Goal: Task Accomplishment & Management: Use online tool/utility

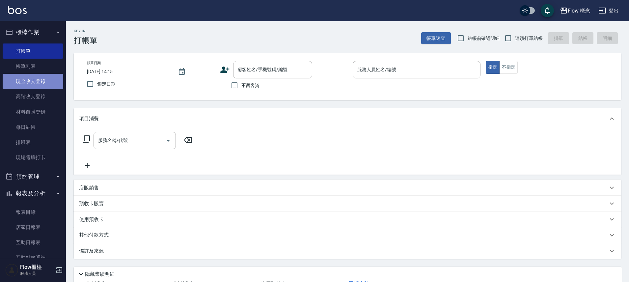
click at [27, 85] on link "現金收支登錄" at bounding box center [33, 81] width 61 height 15
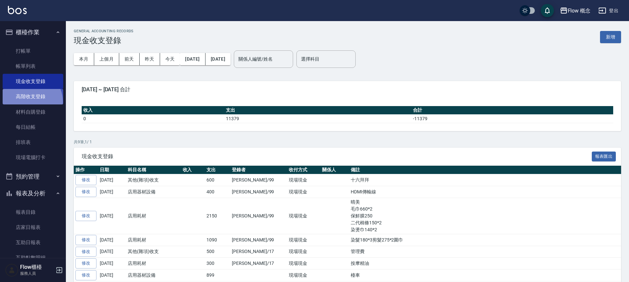
click at [30, 101] on link "高階收支登錄" at bounding box center [33, 96] width 61 height 15
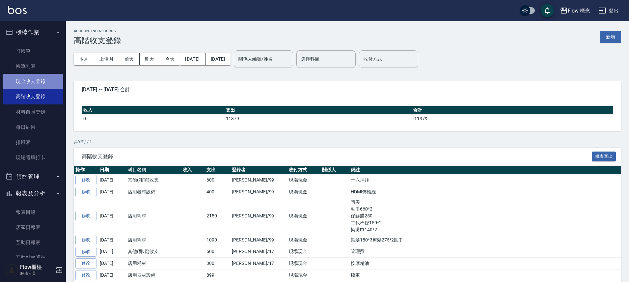
click at [35, 79] on link "現金收支登錄" at bounding box center [33, 81] width 61 height 15
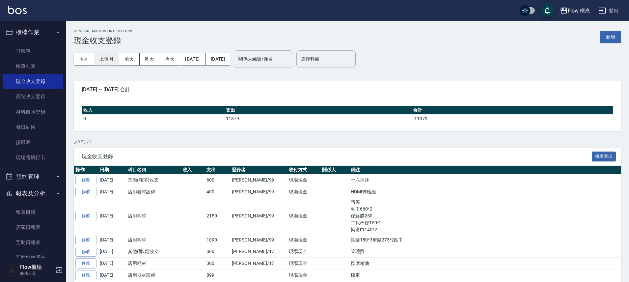
click at [114, 55] on button "上個月" at bounding box center [106, 59] width 25 height 12
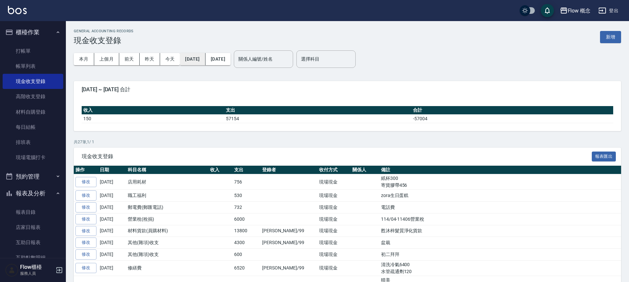
click at [204, 57] on button "[DATE]" at bounding box center [192, 59] width 25 height 12
click at [205, 62] on button "[DATE]" at bounding box center [192, 59] width 25 height 12
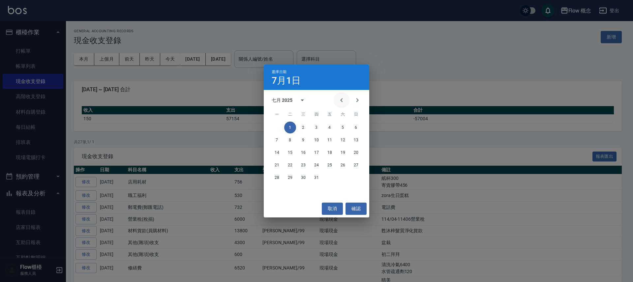
click at [337, 102] on icon "Previous month" at bounding box center [341, 100] width 8 height 8
click at [353, 127] on button "1" at bounding box center [356, 128] width 12 height 12
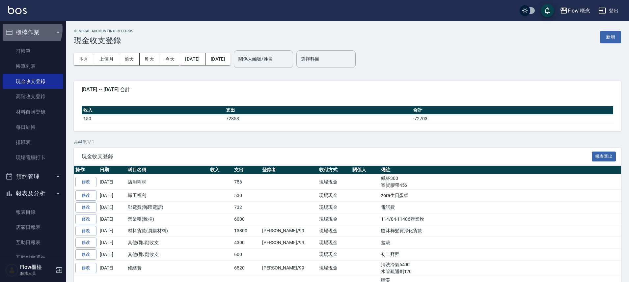
click at [27, 29] on button "櫃檯作業" at bounding box center [33, 32] width 61 height 17
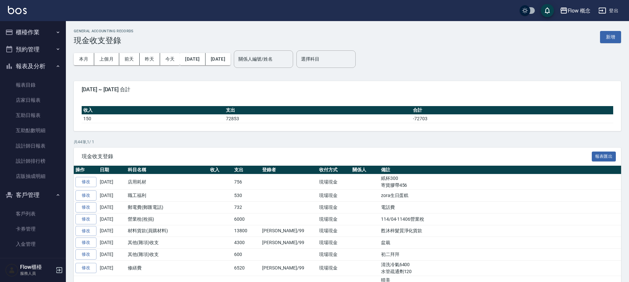
click at [37, 65] on button "報表及分析" at bounding box center [33, 66] width 61 height 17
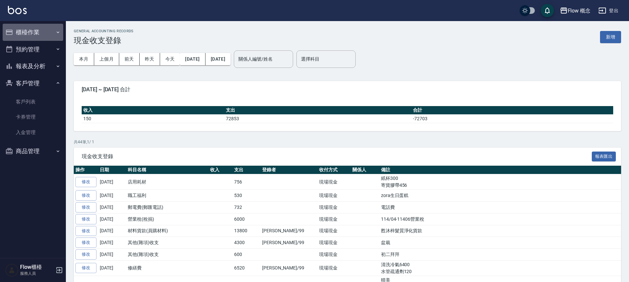
click at [31, 38] on button "櫃檯作業" at bounding box center [33, 32] width 61 height 17
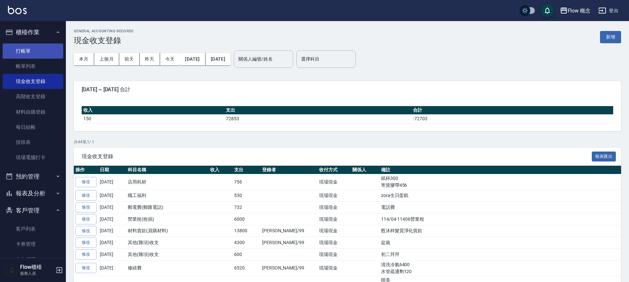
click at [31, 48] on link "打帳單" at bounding box center [33, 50] width 61 height 15
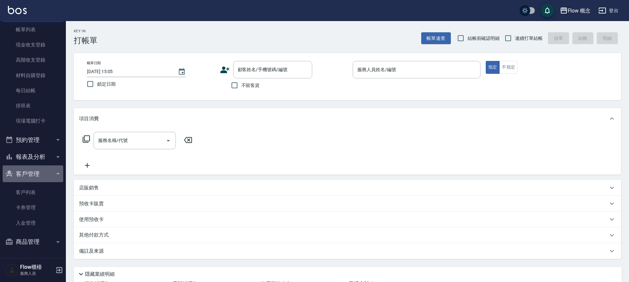
click at [38, 176] on button "客戶管理" at bounding box center [33, 173] width 61 height 17
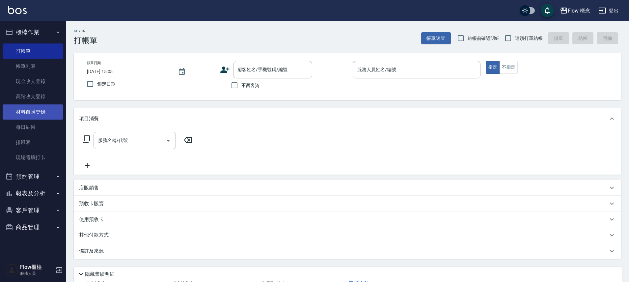
click at [42, 111] on link "材料自購登錄" at bounding box center [33, 111] width 61 height 15
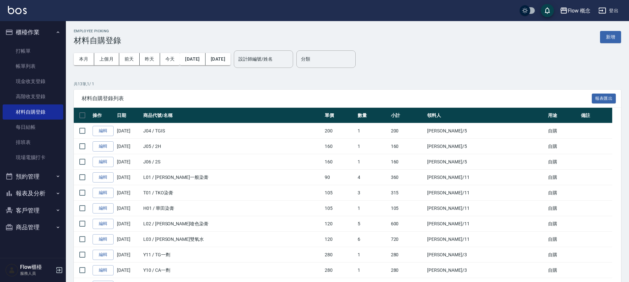
click at [42, 233] on button "商品管理" at bounding box center [33, 227] width 61 height 17
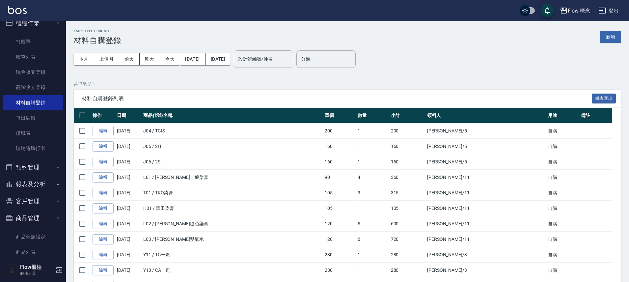
scroll to position [21, 0]
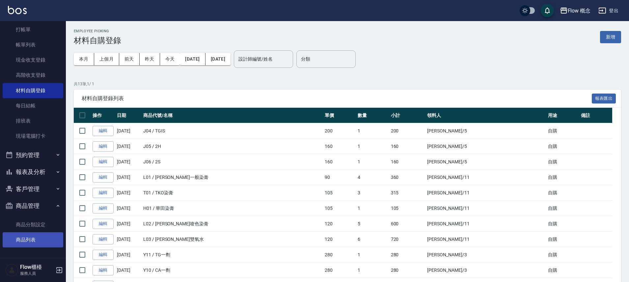
click at [38, 243] on link "商品列表" at bounding box center [33, 239] width 61 height 15
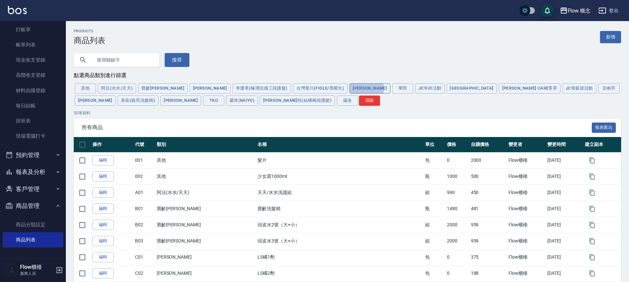
click at [350, 90] on button "海莉思" at bounding box center [370, 88] width 41 height 10
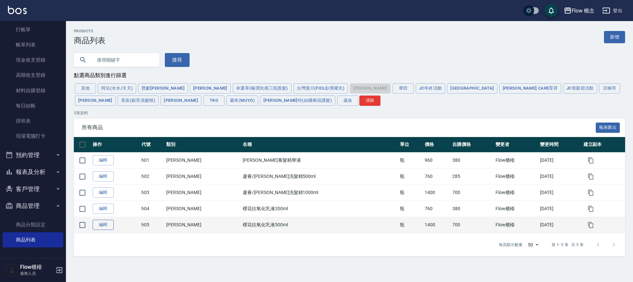
click at [97, 229] on link "編輯" at bounding box center [103, 225] width 21 height 10
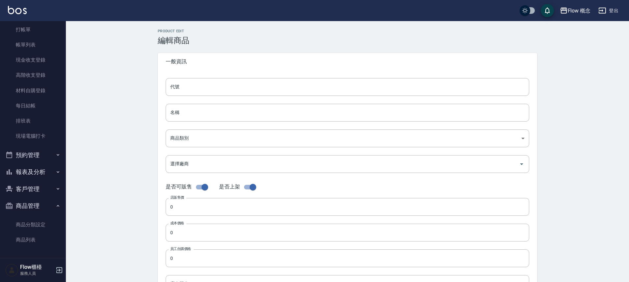
type input "h05"
type input "櫻花抗氧化乳液500ml"
type input "9f8c6462-df5a-44b0-93c9-8b54a598283e"
type input "h 海莉思"
type input "1400"
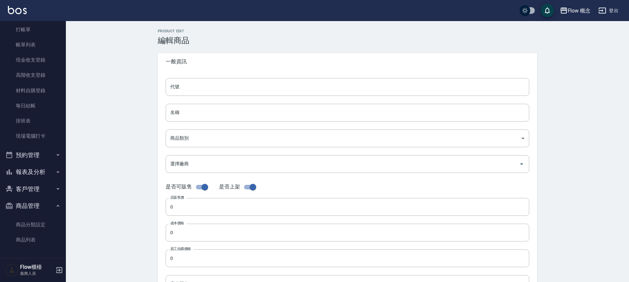
type input "700"
type input "瓶"
type input "UNSET"
click at [178, 230] on input "700" at bounding box center [348, 233] width 364 height 18
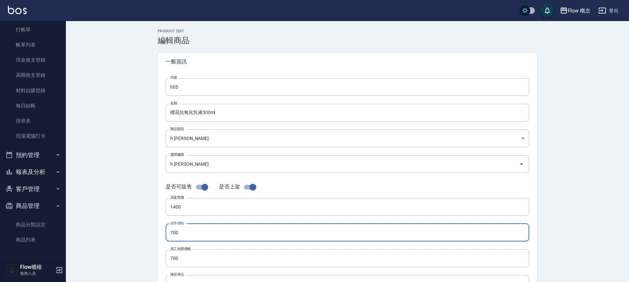
click at [178, 230] on input "700" at bounding box center [348, 233] width 364 height 18
type input "600"
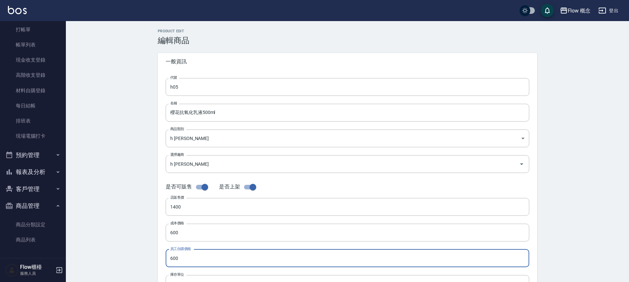
scroll to position [173, 0]
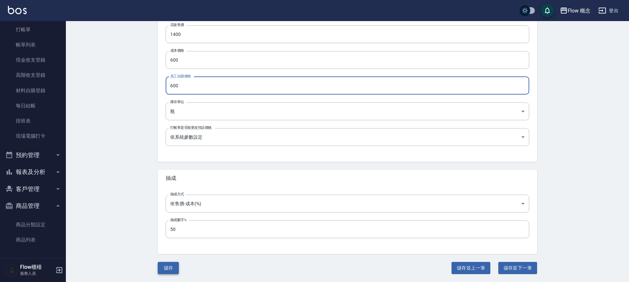
type input "600"
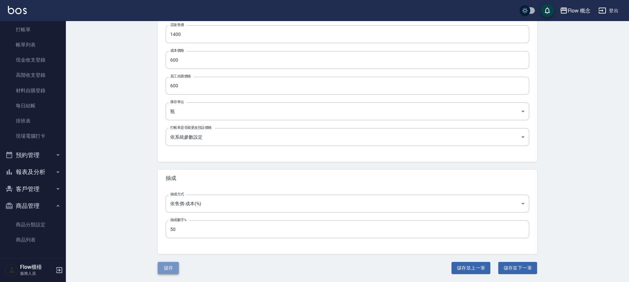
click at [172, 268] on button "儲存" at bounding box center [168, 268] width 21 height 12
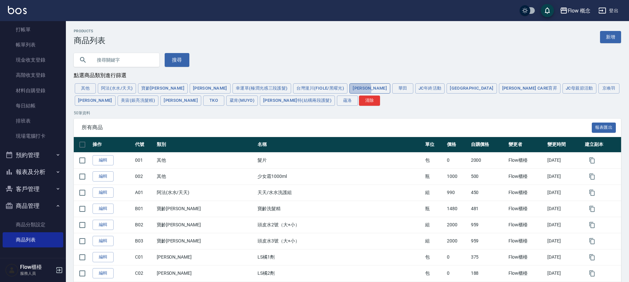
click at [350, 90] on button "海莉思" at bounding box center [370, 88] width 41 height 10
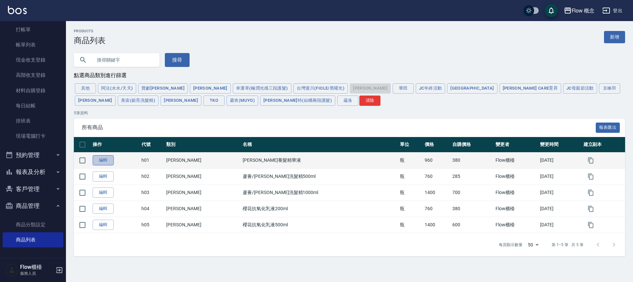
click at [102, 162] on link "編輯" at bounding box center [103, 160] width 21 height 10
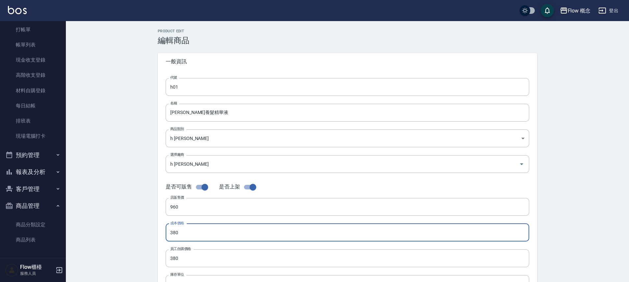
click at [182, 234] on input "380" at bounding box center [348, 233] width 364 height 18
type input "411"
click at [180, 255] on input "380" at bounding box center [348, 258] width 364 height 18
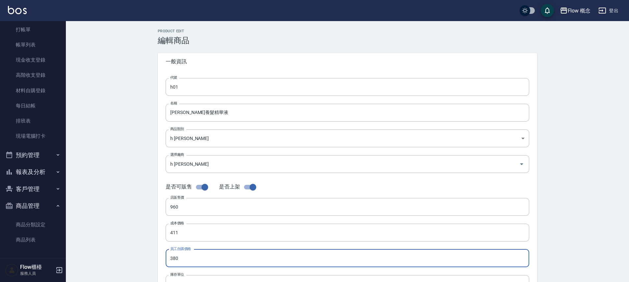
click at [180, 255] on input "380" at bounding box center [348, 258] width 364 height 18
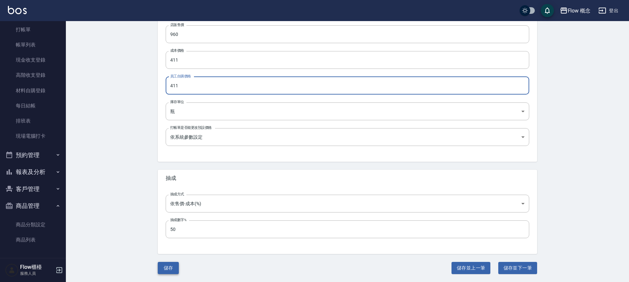
type input "411"
click at [170, 270] on button "儲存" at bounding box center [168, 268] width 21 height 12
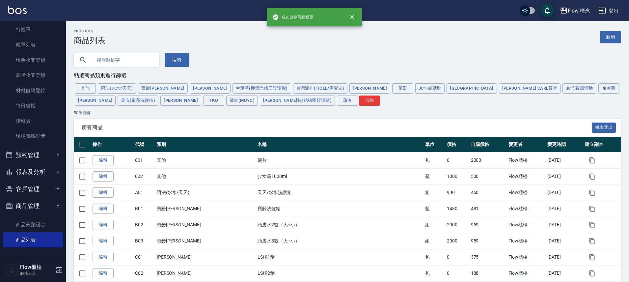
click at [605, 11] on icon "button" at bounding box center [603, 11] width 8 height 8
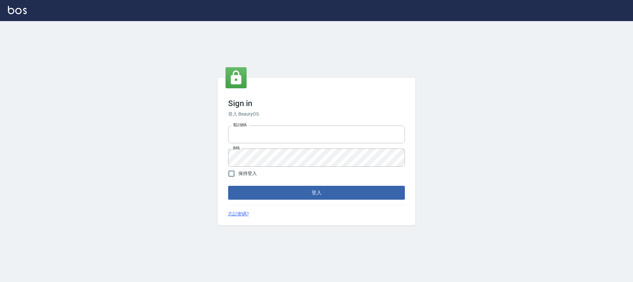
type input "25170116"
click at [320, 192] on button "登入" at bounding box center [316, 193] width 177 height 14
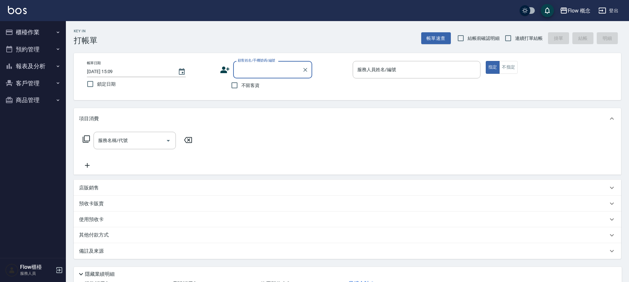
click at [40, 68] on button "報表及分析" at bounding box center [33, 66] width 61 height 17
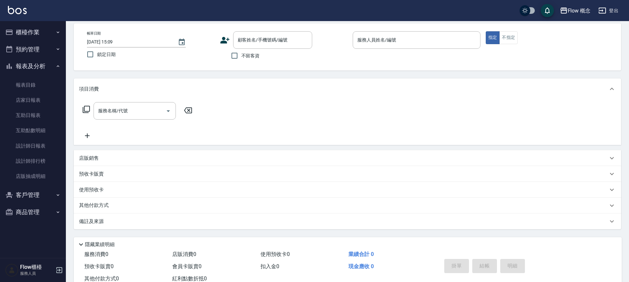
scroll to position [51, 0]
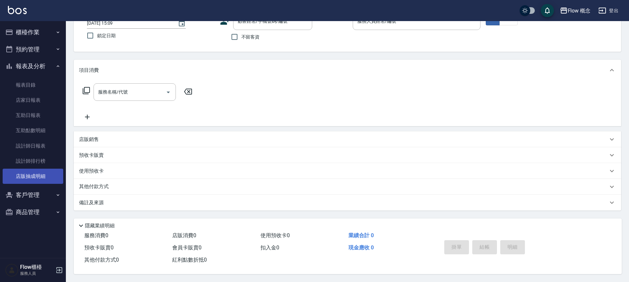
click at [33, 174] on link "店販抽成明細" at bounding box center [33, 176] width 61 height 15
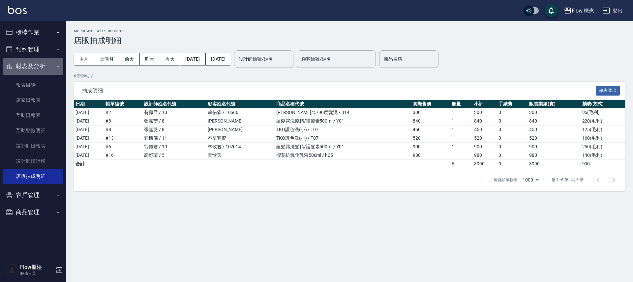
click at [44, 65] on button "報表及分析" at bounding box center [33, 66] width 61 height 17
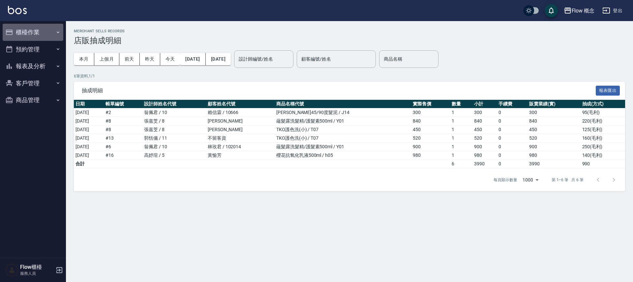
click at [30, 33] on button "櫃檯作業" at bounding box center [33, 32] width 61 height 17
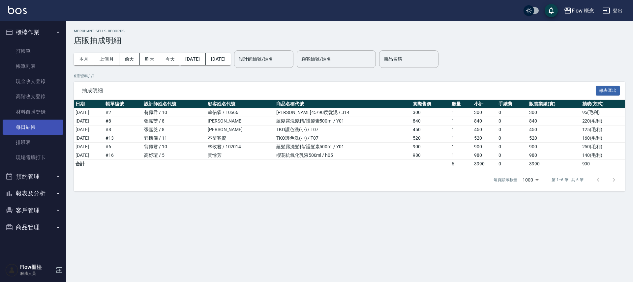
click at [28, 128] on link "每日結帳" at bounding box center [33, 127] width 61 height 15
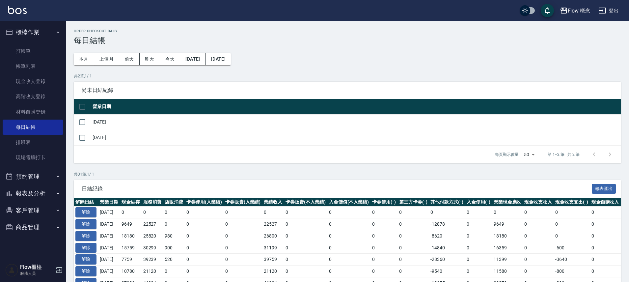
scroll to position [1, 0]
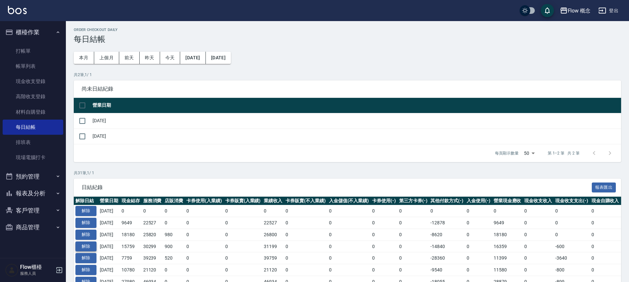
click at [94, 244] on button "解除" at bounding box center [85, 247] width 21 height 10
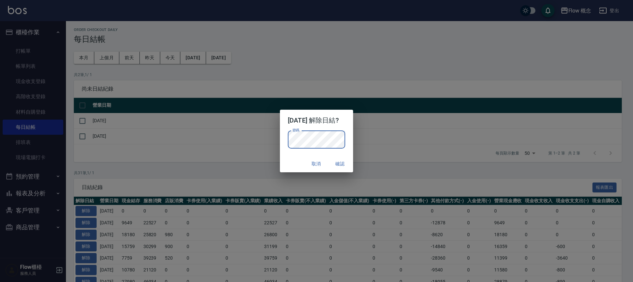
click at [350, 164] on button "確認" at bounding box center [339, 164] width 21 height 12
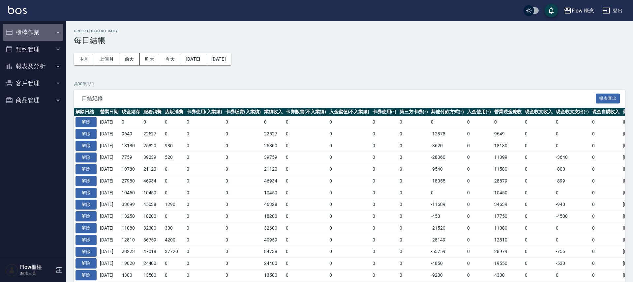
click at [41, 31] on button "櫃檯作業" at bounding box center [33, 32] width 61 height 17
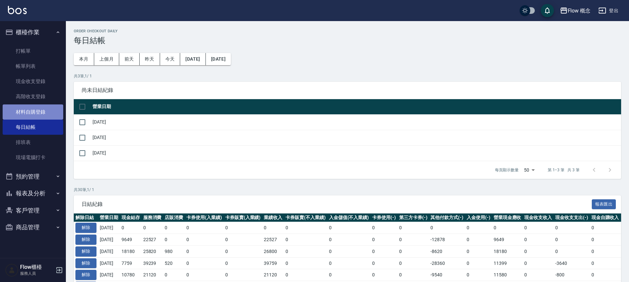
click at [39, 110] on link "材料自購登錄" at bounding box center [33, 111] width 61 height 15
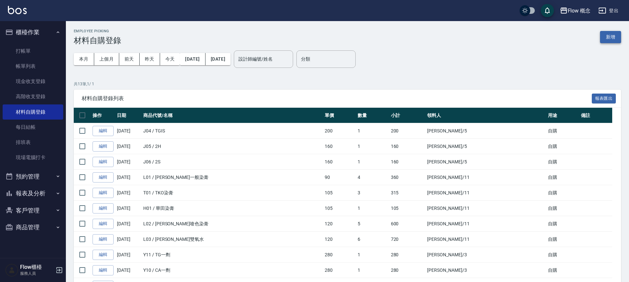
click at [606, 40] on button "新增" at bounding box center [610, 37] width 21 height 12
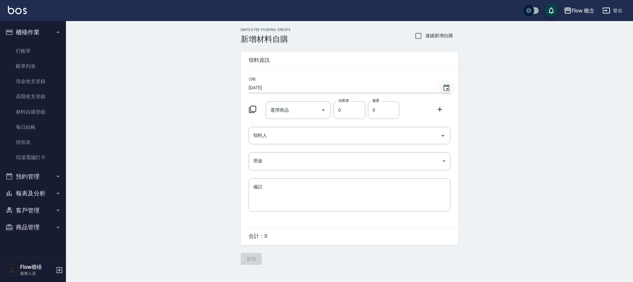
click at [443, 87] on icon "Choose date, selected date is 2025-08-12" at bounding box center [446, 88] width 8 height 8
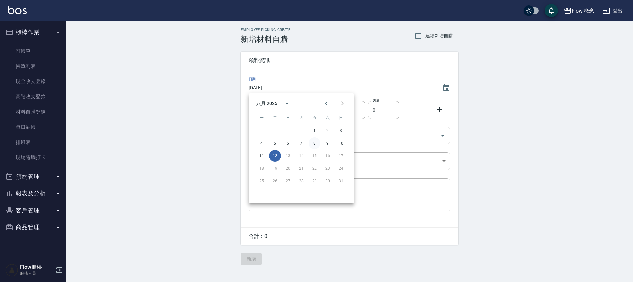
click at [315, 143] on button "8" at bounding box center [314, 143] width 12 height 12
type input "[DATE]"
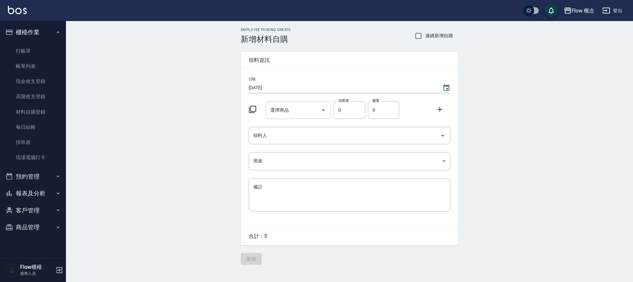
click at [291, 118] on div "選擇商品" at bounding box center [299, 109] width 66 height 17
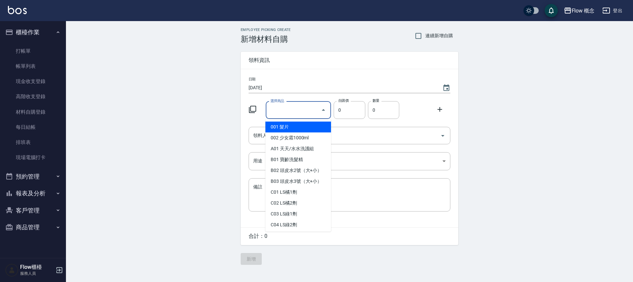
type input "u"
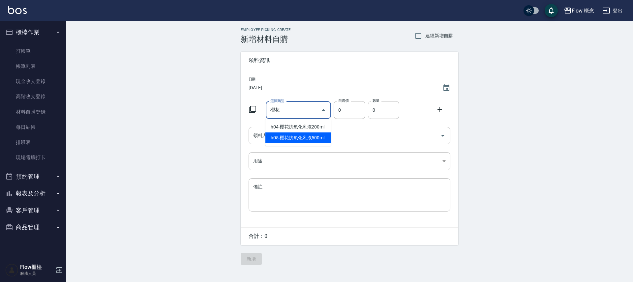
click at [294, 135] on li "h05 櫻花抗氧化乳液500ml" at bounding box center [298, 137] width 66 height 11
type input "櫻花抗氧化乳液500ml"
type input "600"
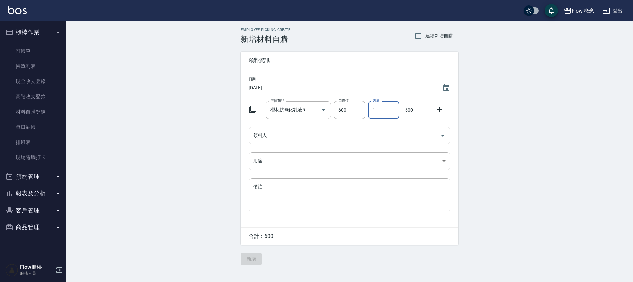
click at [373, 109] on input "1" at bounding box center [383, 110] width 31 height 18
type input "3"
click at [285, 131] on input "領料人" at bounding box center [344, 136] width 186 height 12
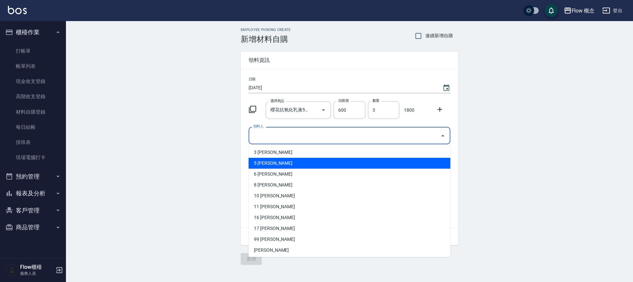
click at [274, 159] on li "5 [PERSON_NAME]" at bounding box center [349, 163] width 202 height 11
type input "[PERSON_NAME]"
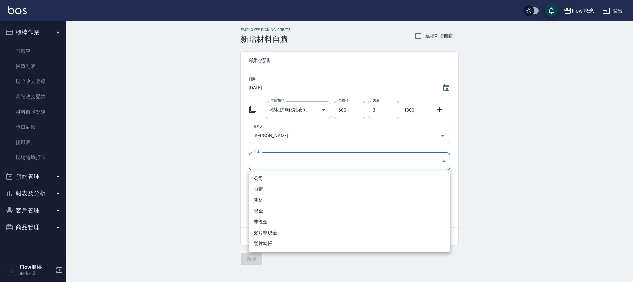
click at [271, 161] on body "Flow 概念 登出 櫃檯作業 打帳單 帳單列表 現金收支登錄 高階收支登錄 材料自購登錄 每日結帳 排班表 現場電腦打卡 預約管理 預約管理 單日預約紀錄 …" at bounding box center [316, 141] width 633 height 282
click at [264, 187] on li "自購" at bounding box center [349, 189] width 202 height 11
type input "自購"
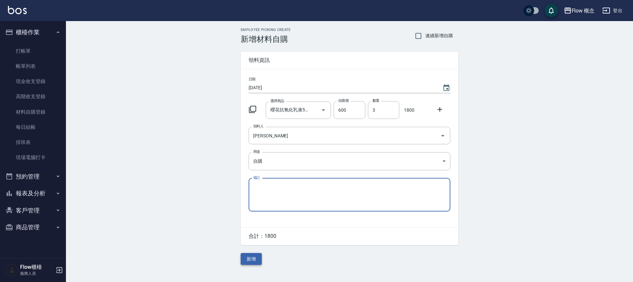
click at [255, 259] on button "新增" at bounding box center [251, 259] width 21 height 12
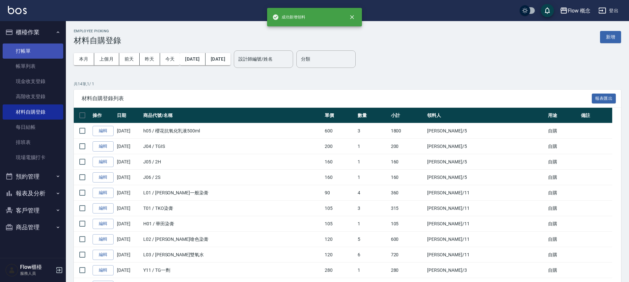
click at [42, 54] on link "打帳單" at bounding box center [33, 50] width 61 height 15
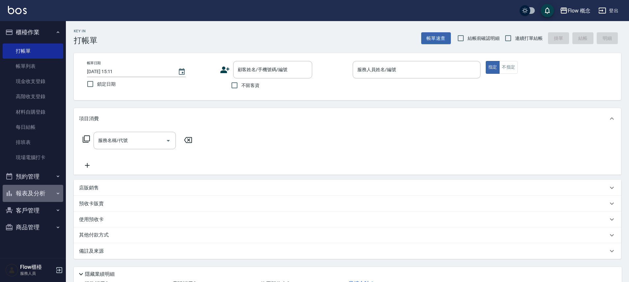
click at [40, 198] on button "報表及分析" at bounding box center [33, 193] width 61 height 17
click at [46, 37] on button "櫃檯作業" at bounding box center [33, 32] width 61 height 17
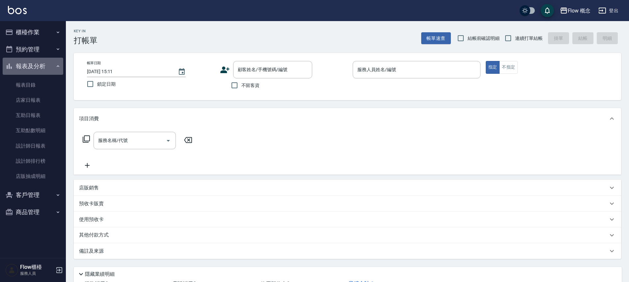
click at [43, 62] on button "報表及分析" at bounding box center [33, 66] width 61 height 17
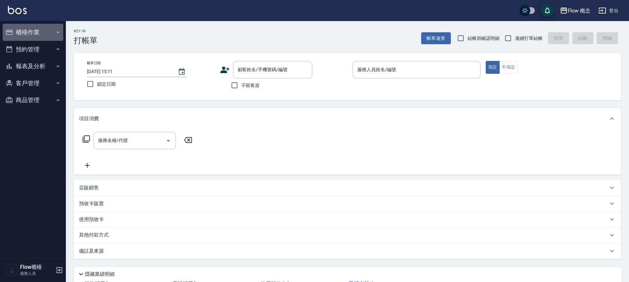
click at [36, 34] on button "櫃檯作業" at bounding box center [33, 32] width 61 height 17
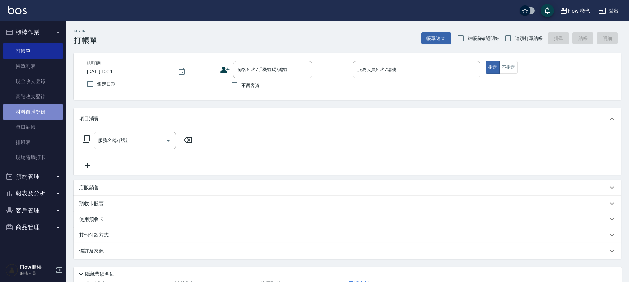
click at [30, 108] on link "材料自購登錄" at bounding box center [33, 111] width 61 height 15
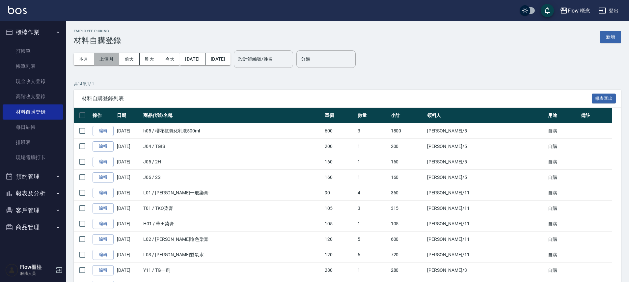
click at [110, 63] on button "上個月" at bounding box center [106, 59] width 25 height 12
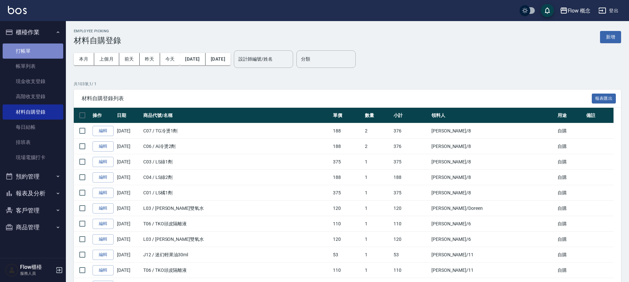
click at [34, 46] on link "打帳單" at bounding box center [33, 50] width 61 height 15
